Goal: Find specific page/section: Find specific page/section

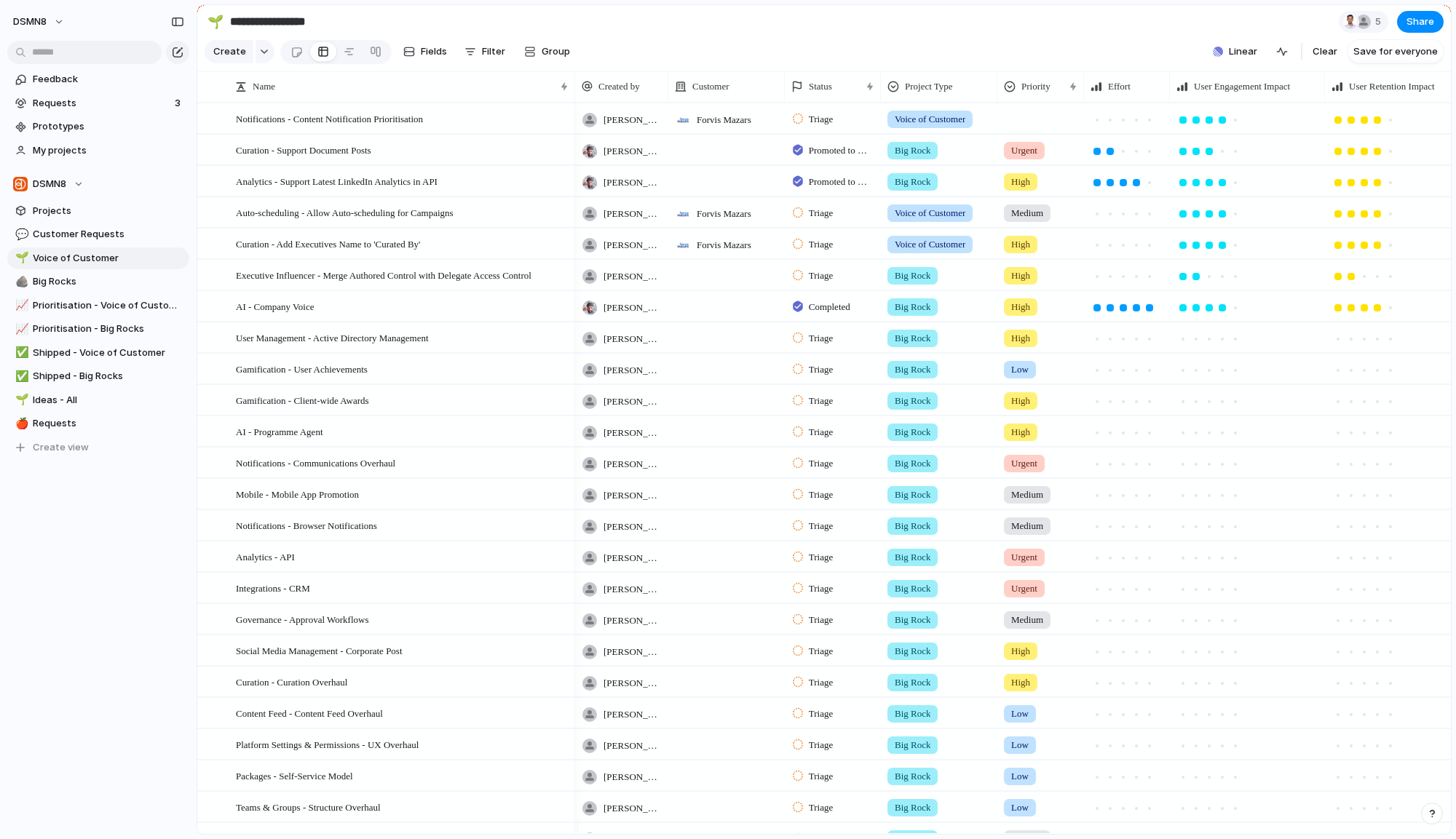
scroll to position [124, 0]
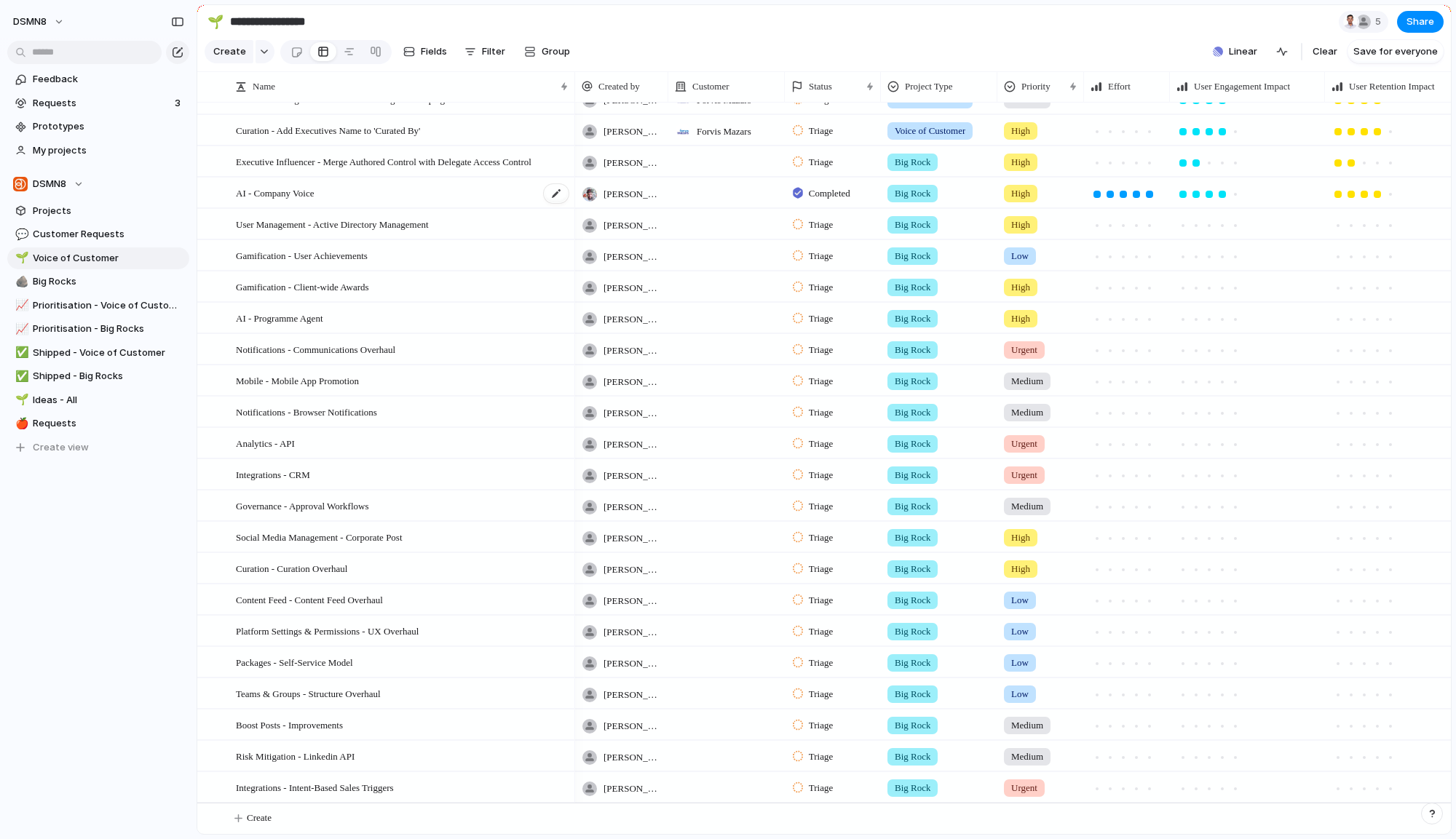
click at [264, 191] on span "AI - Company Voice" at bounding box center [275, 193] width 78 height 17
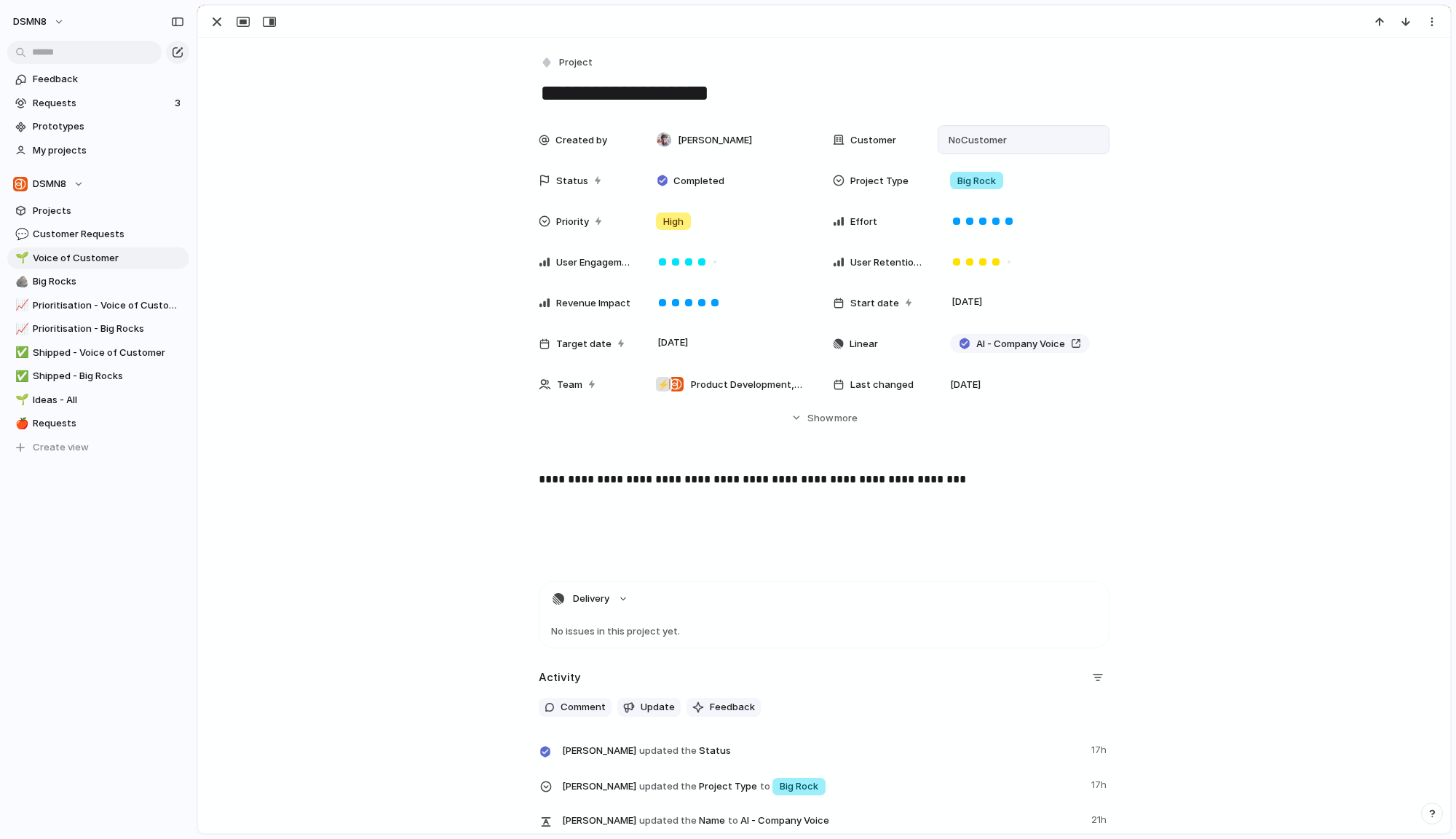
click at [1006, 143] on div "No Customer" at bounding box center [1024, 139] width 159 height 16
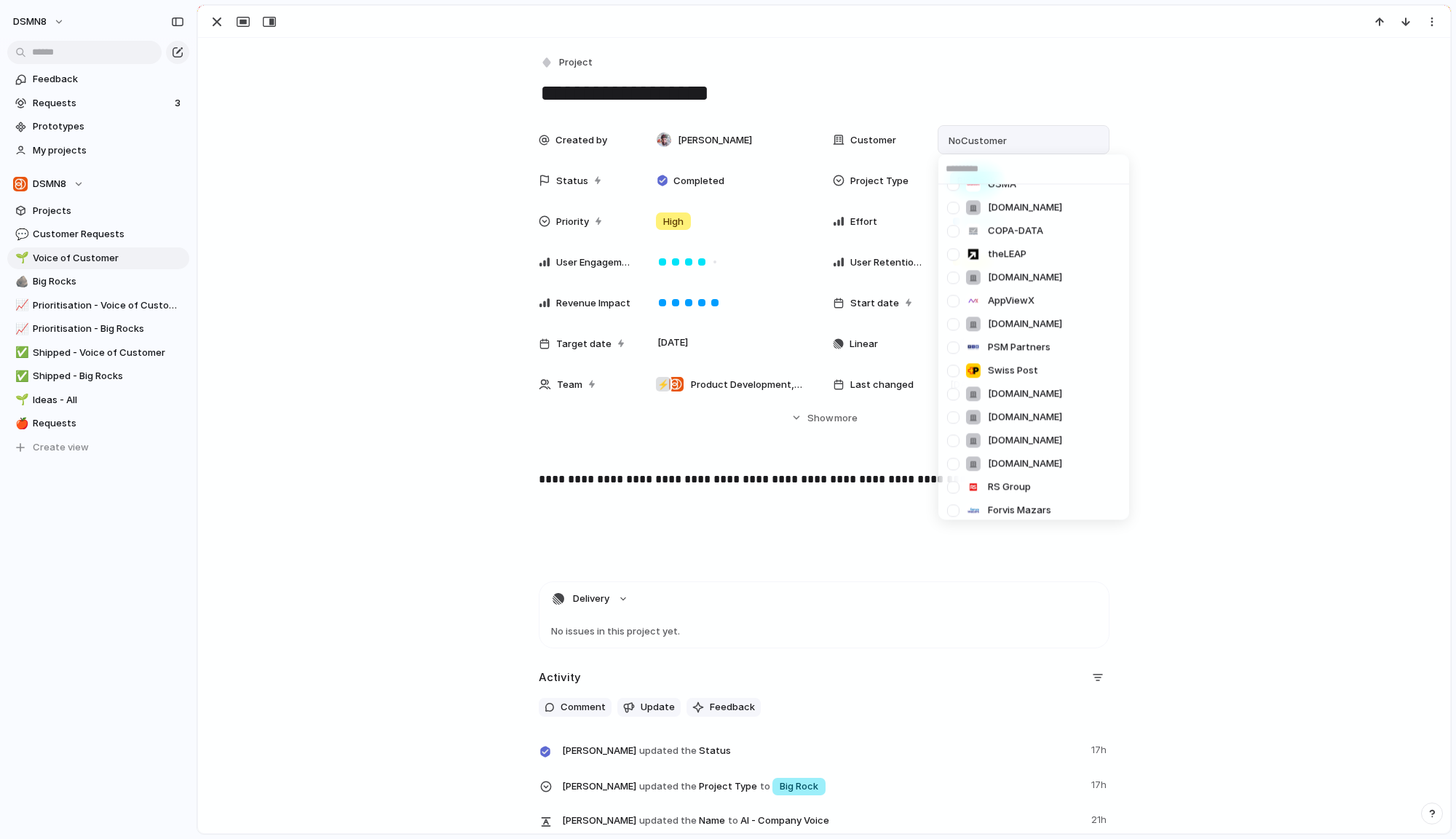
scroll to position [907, 0]
click at [1238, 347] on div "[DOMAIN_NAME] [DOMAIN_NAME] NXP ION dss+ [DOMAIN_NAME] [DOMAIN_NAME] [PERSON_NA…" at bounding box center [728, 420] width 1456 height 839
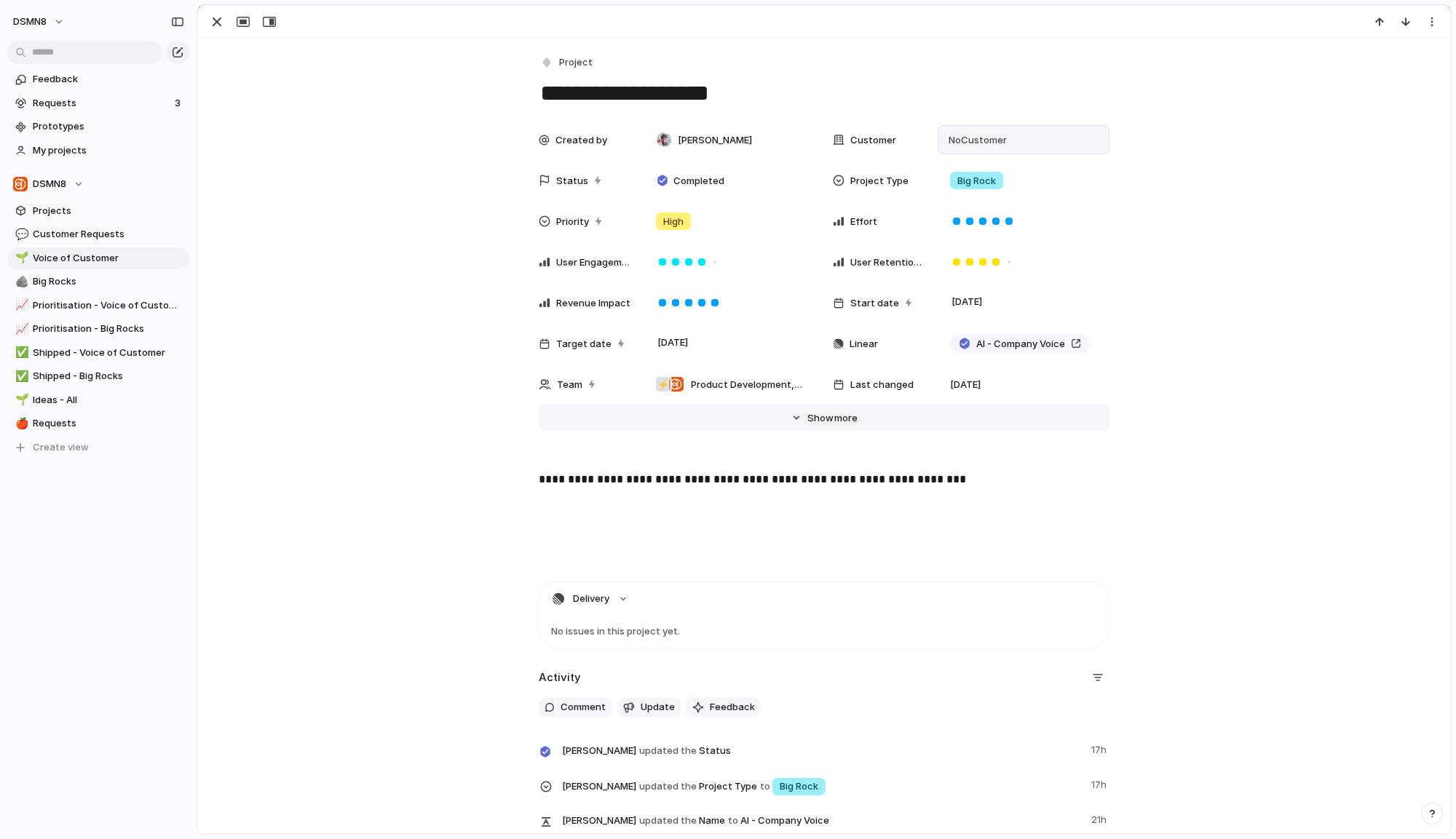
scroll to position [51, 0]
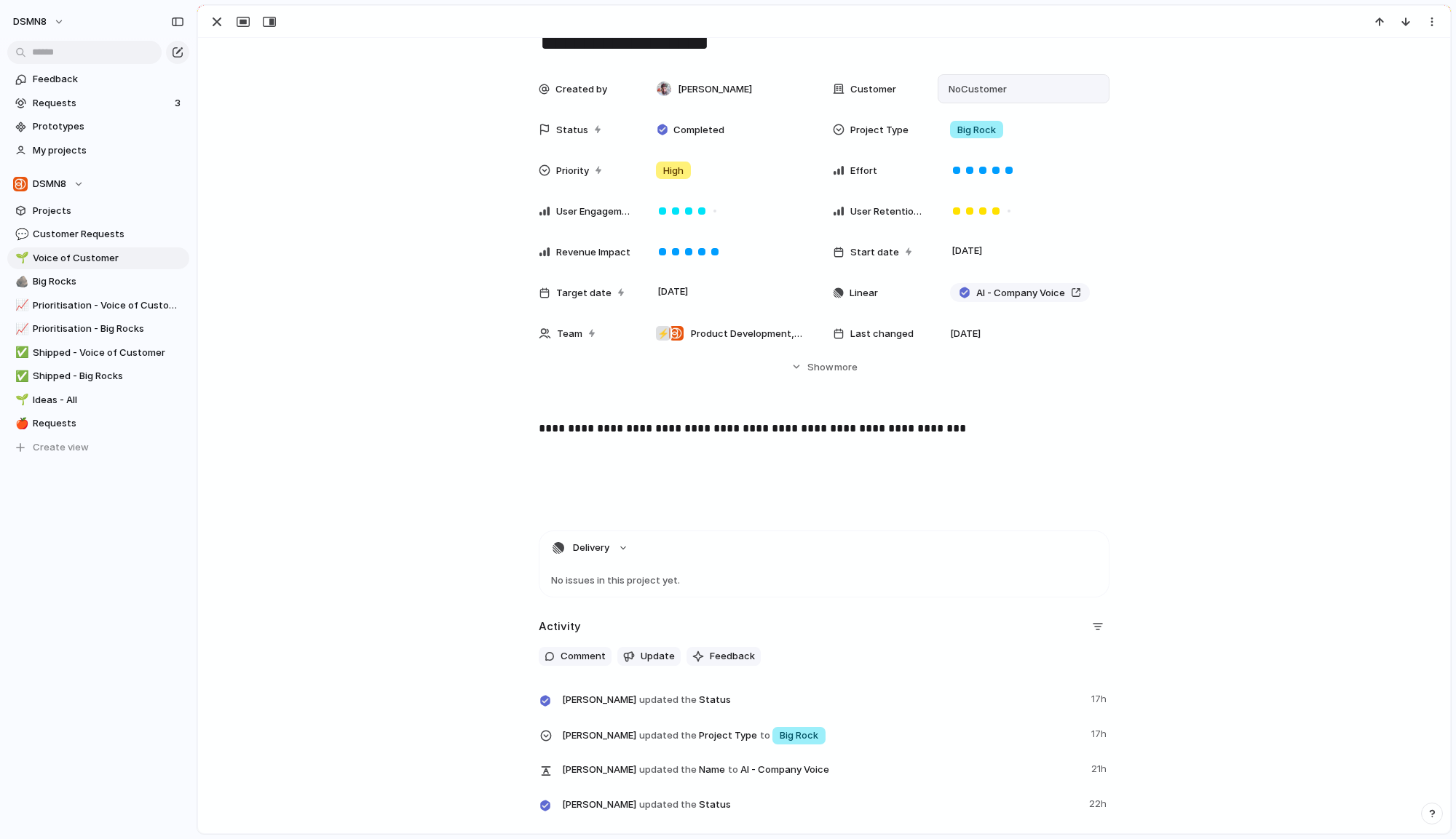
click at [813, 382] on div "Created by [PERSON_NAME] Customer No Customer Status Completed Project Type Big…" at bounding box center [824, 237] width 1217 height 326
click at [813, 373] on span "Show" at bounding box center [820, 367] width 26 height 14
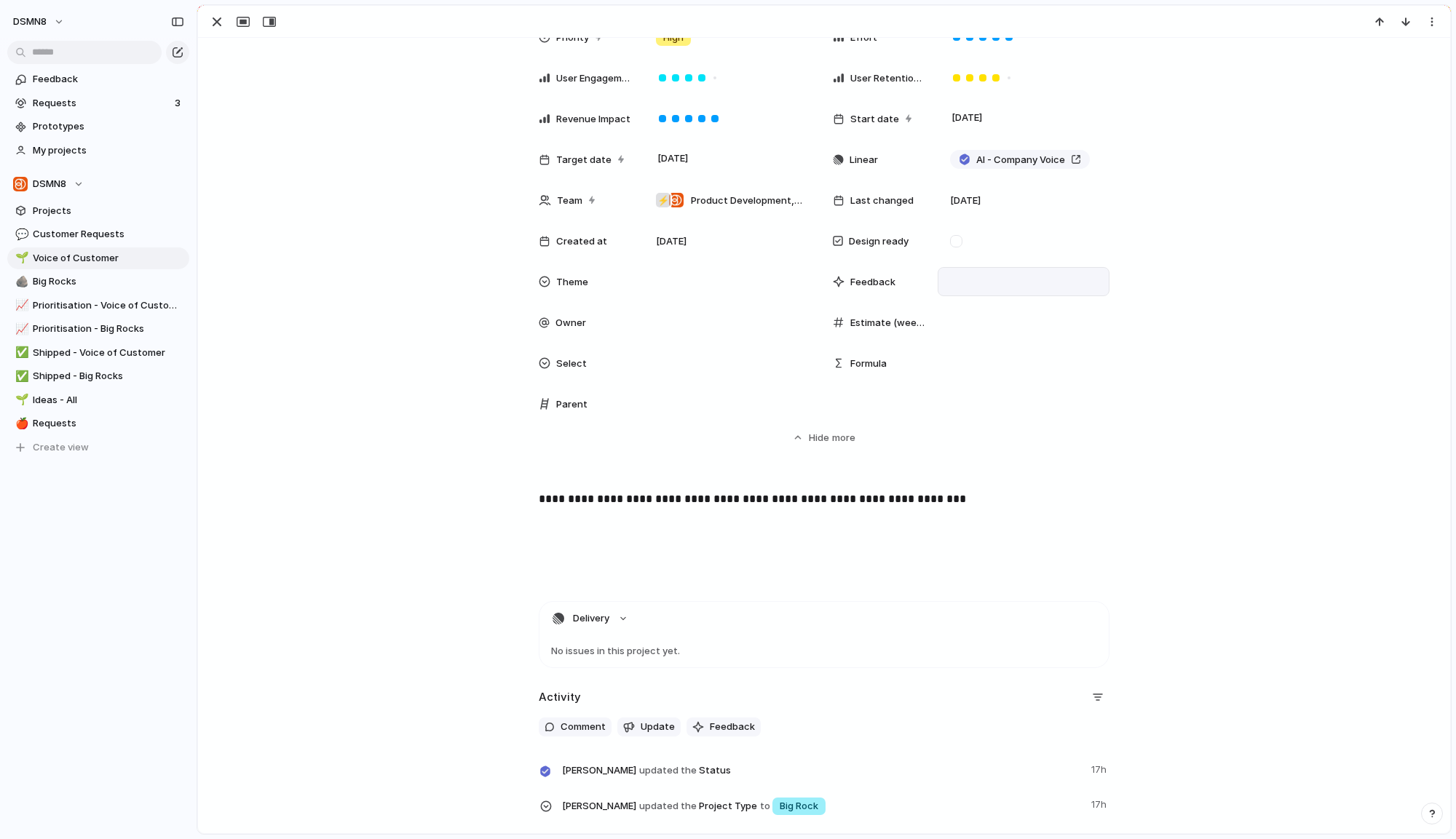
scroll to position [207, 0]
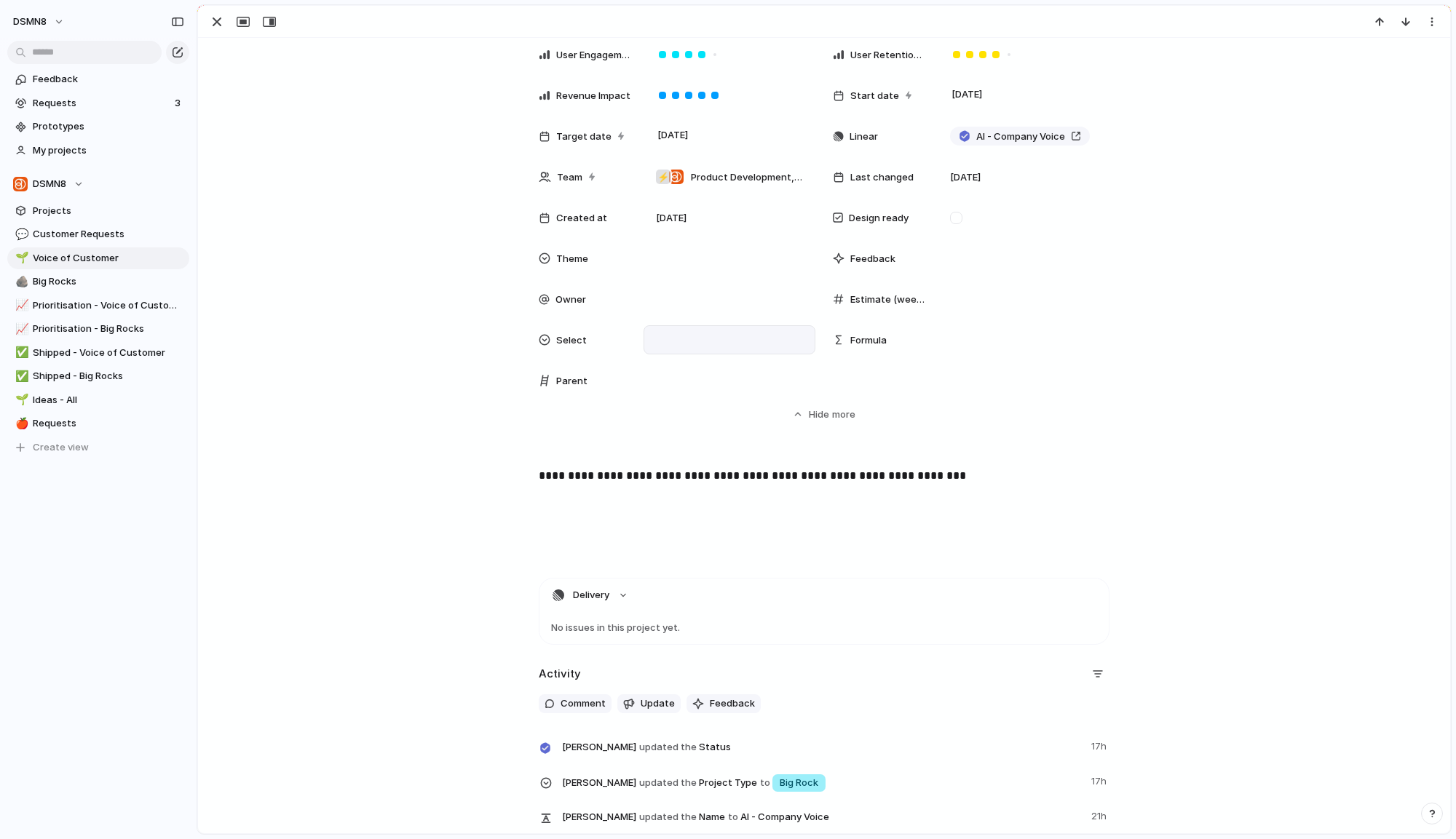
click at [682, 343] on div at bounding box center [729, 339] width 159 height 16
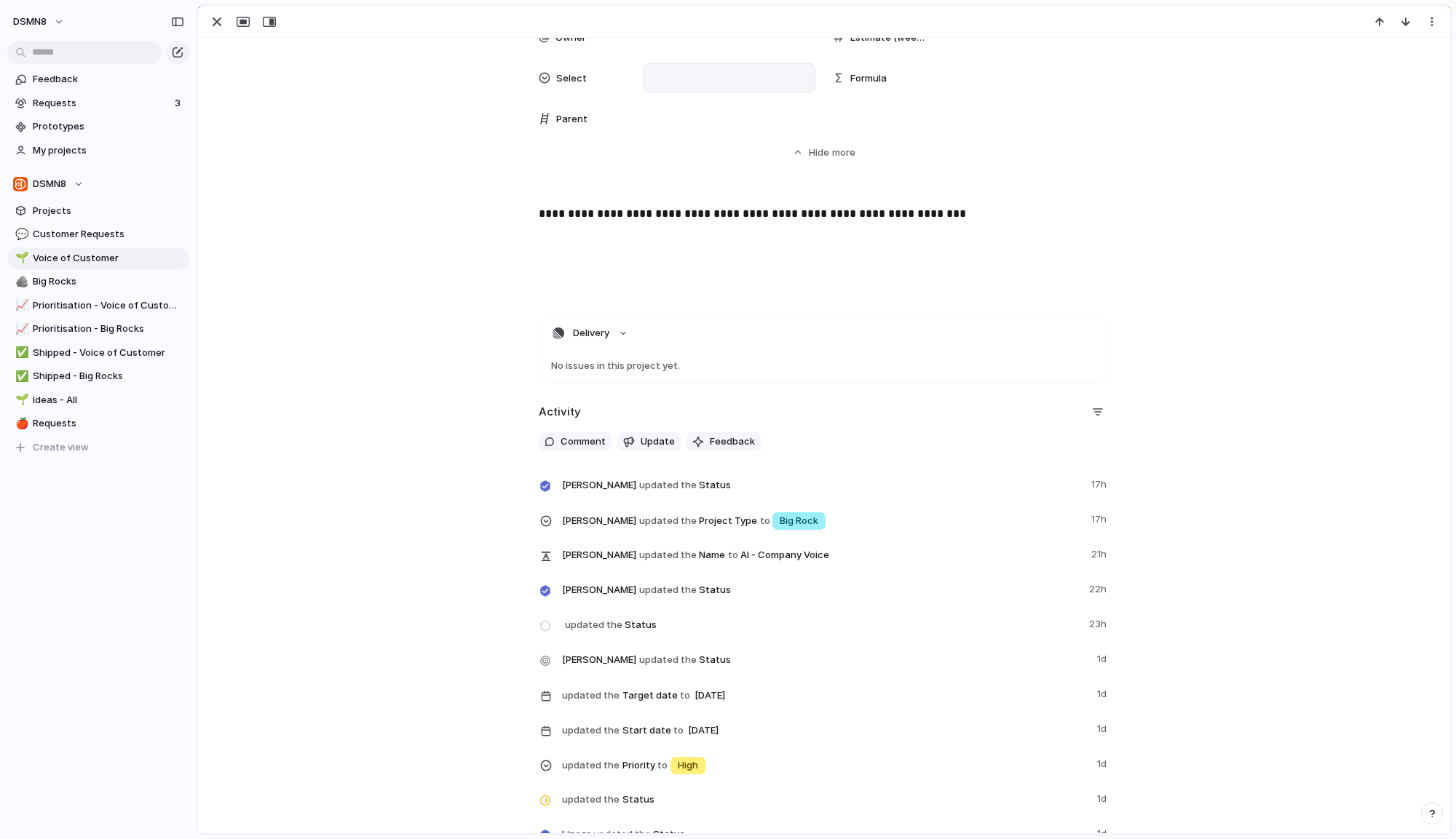
scroll to position [0, 0]
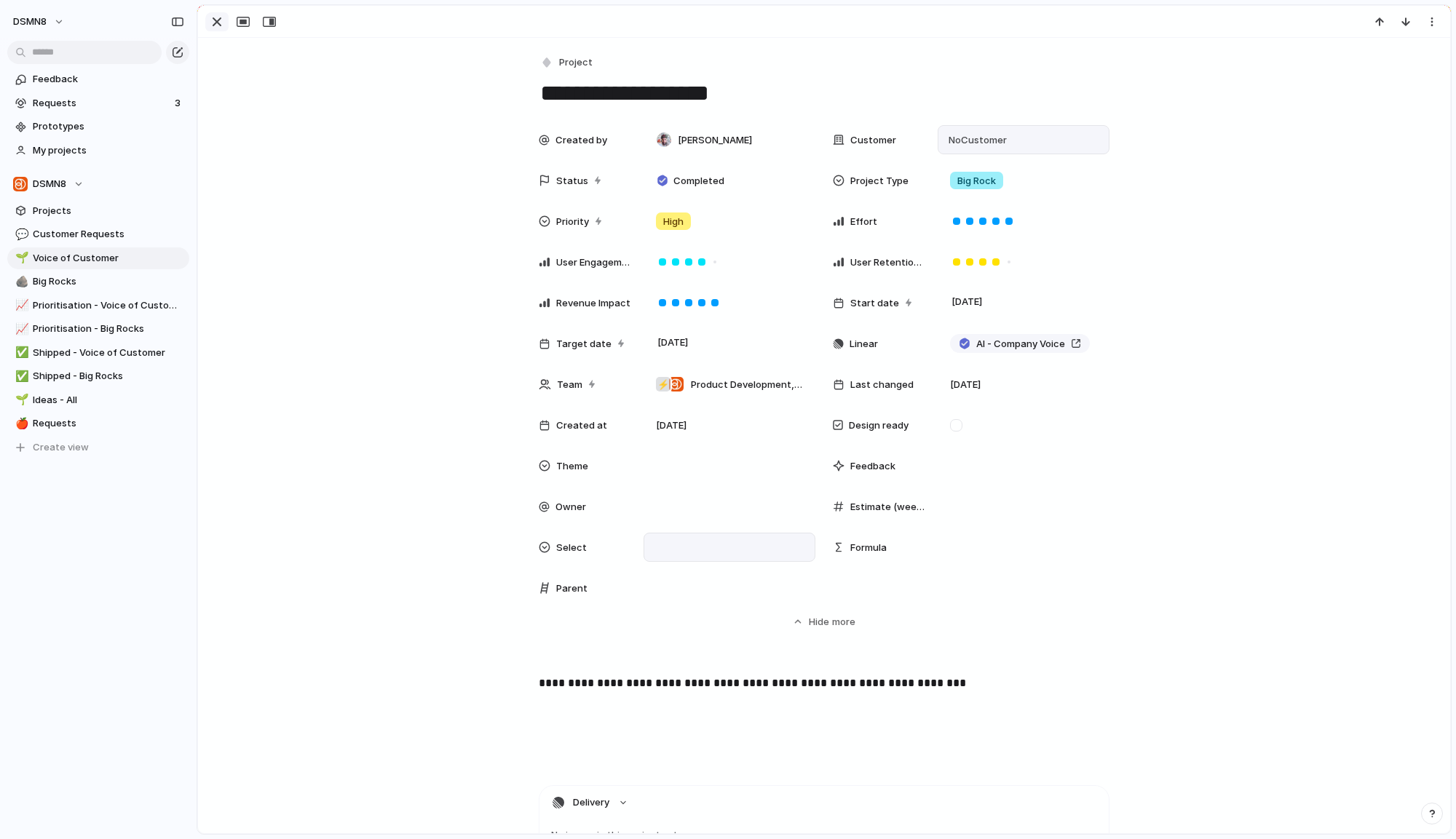
click at [218, 22] on div "button" at bounding box center [217, 21] width 17 height 17
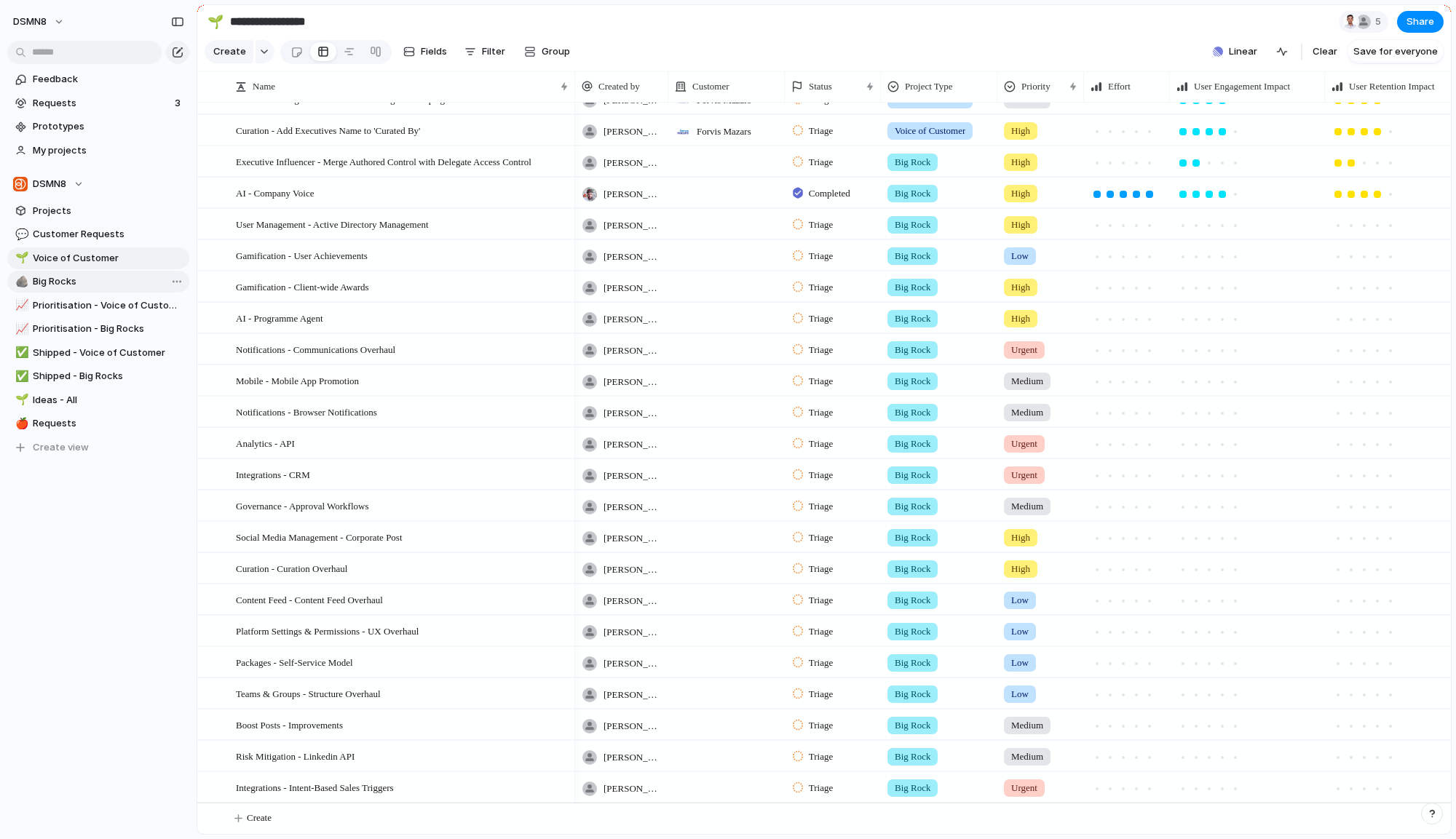
click at [74, 285] on span "Big Rocks" at bounding box center [108, 281] width 152 height 14
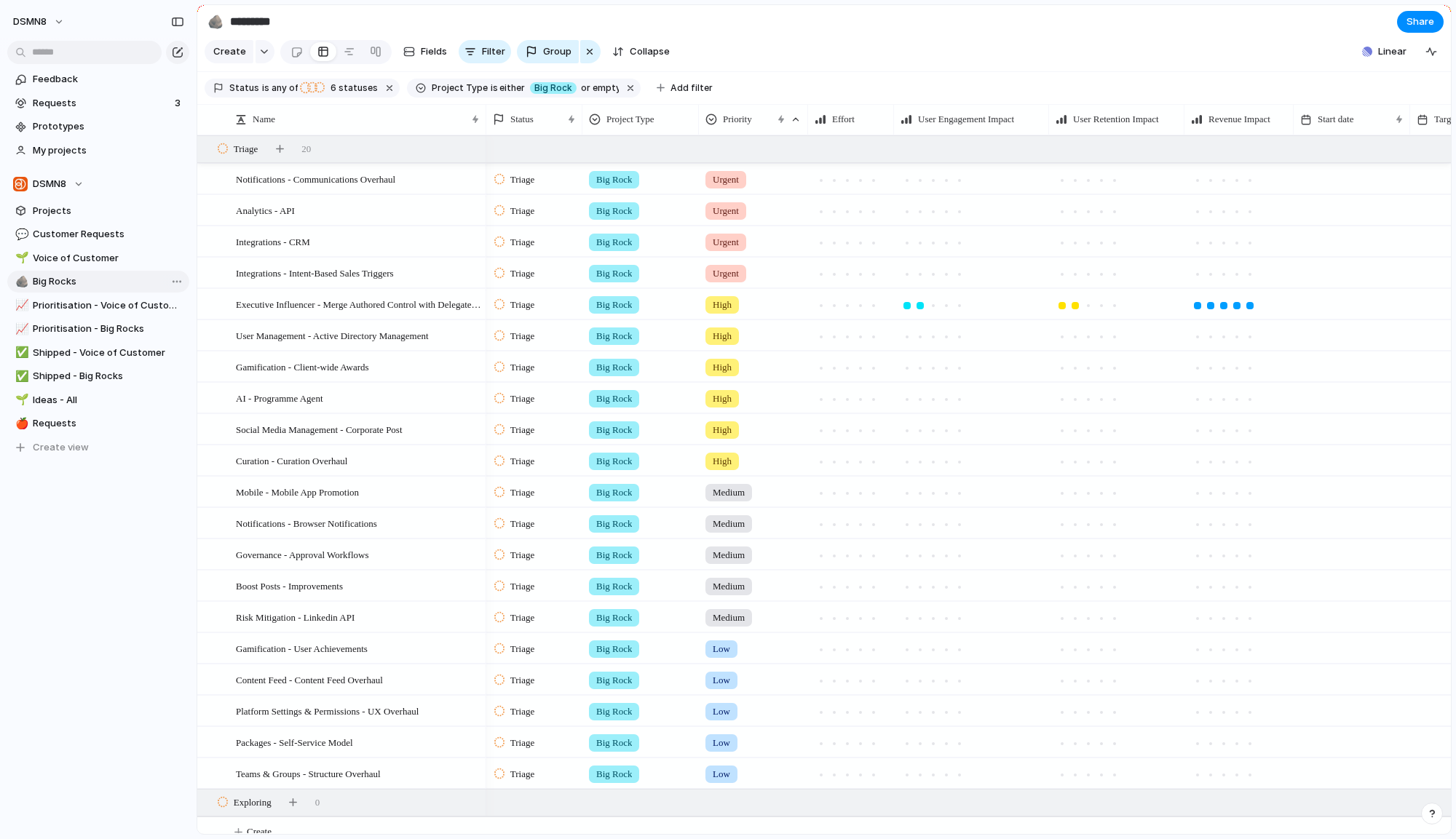
type input "*********"
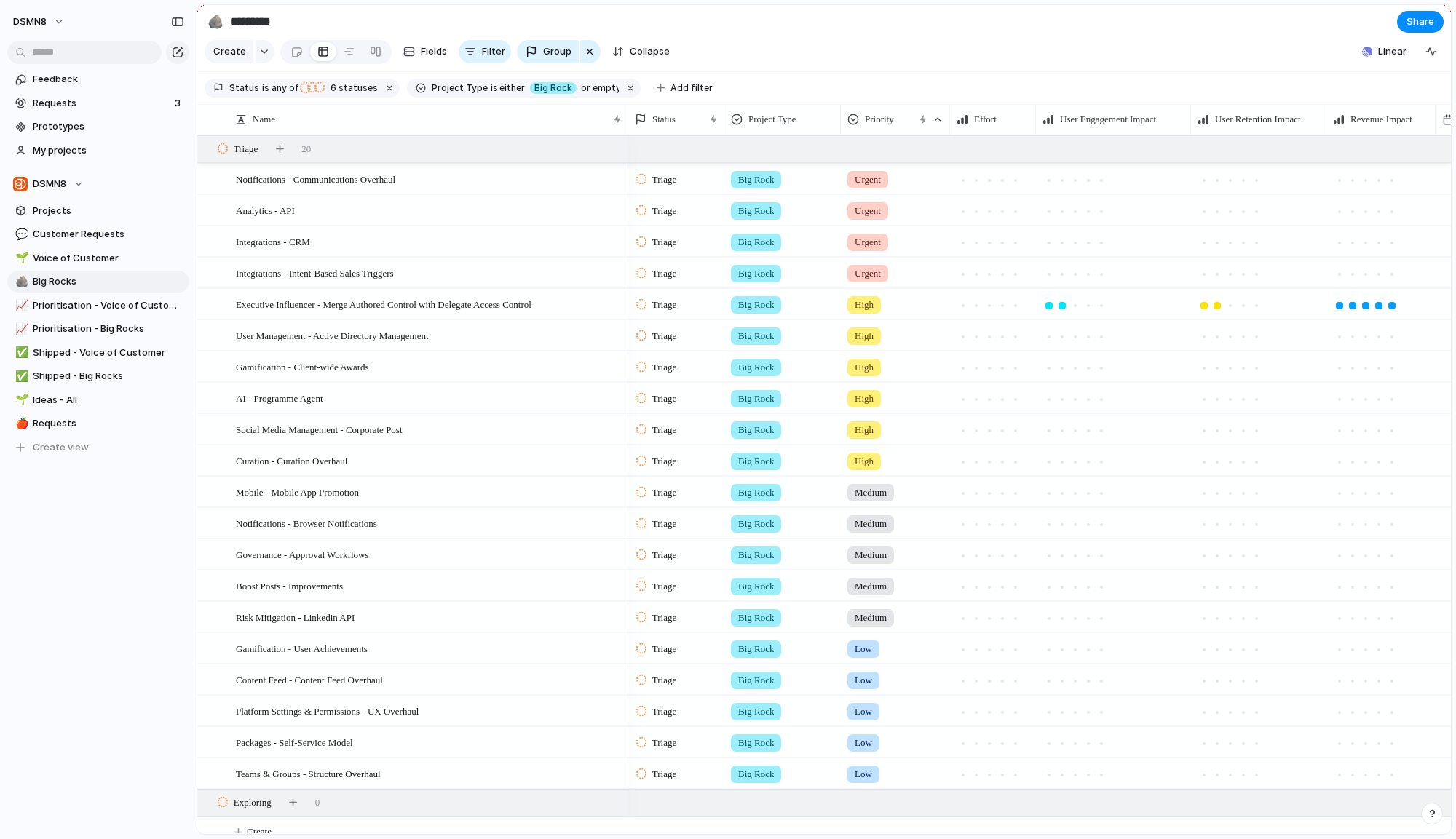
drag, startPoint x: 484, startPoint y: 135, endPoint x: 610, endPoint y: 135, distance: 126.0
click at [624, 135] on div at bounding box center [627, 119] width 8 height 31
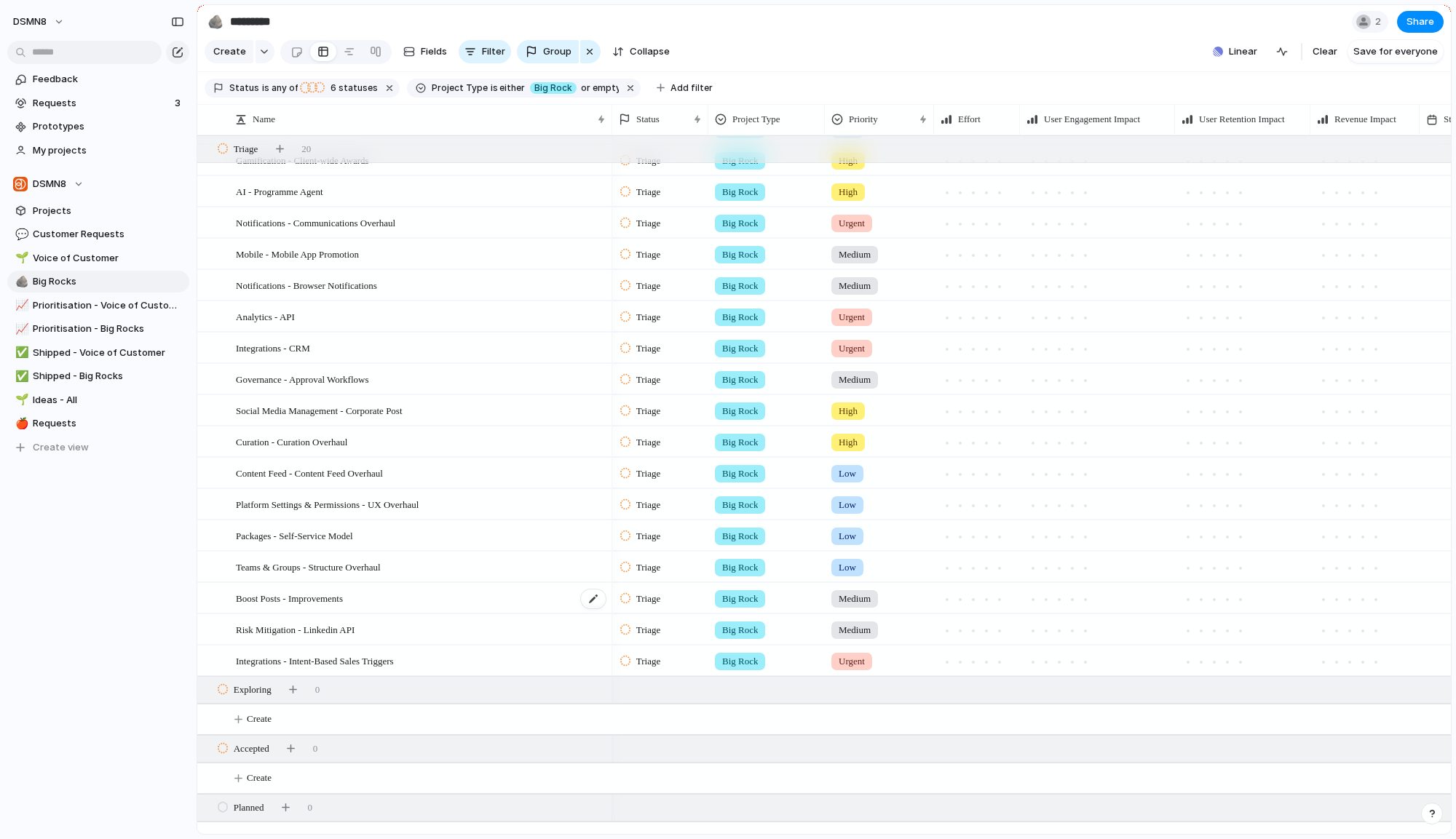
scroll to position [291, 0]
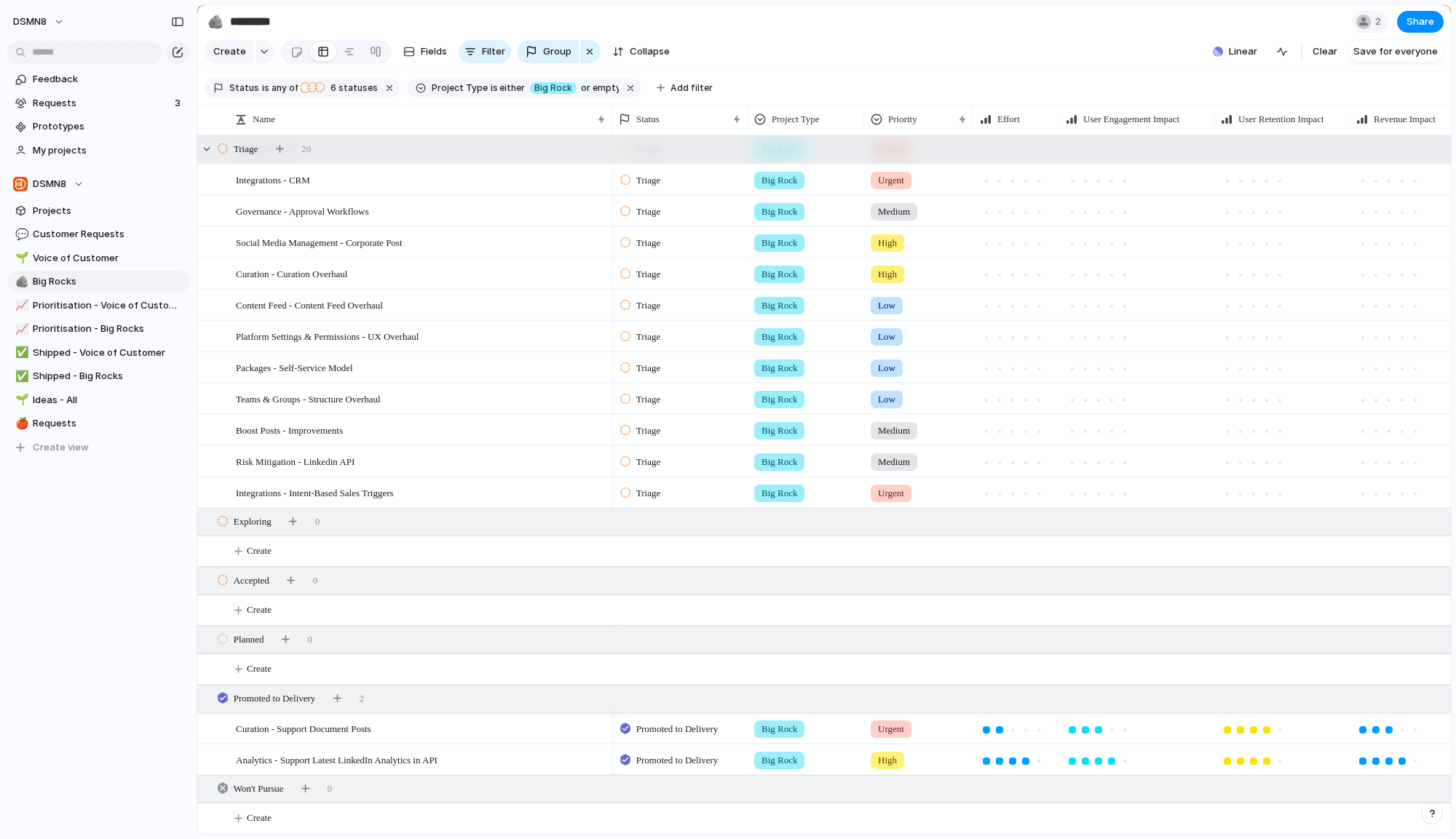
drag, startPoint x: 705, startPoint y: 127, endPoint x: 743, endPoint y: 155, distance: 47.2
click at [743, 155] on div "Name Status Project Type Priority Effort User Engagement Impact User Retention …" at bounding box center [824, 469] width 1254 height 730
